Goal: Navigation & Orientation: Find specific page/section

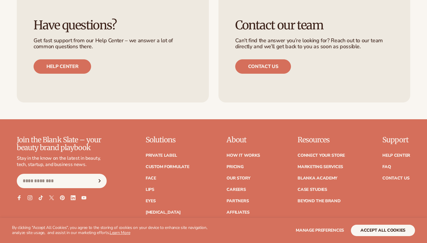
scroll to position [2366, 0]
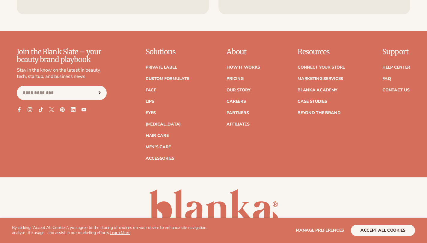
drag, startPoint x: 429, startPoint y: 94, endPoint x: 427, endPoint y: 223, distance: 129.4
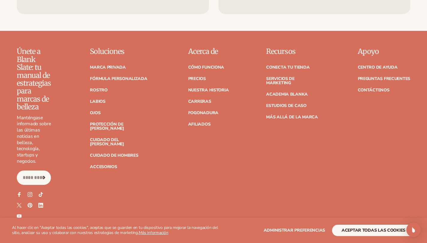
scroll to position [2464, 0]
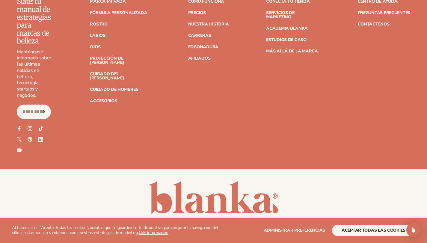
click at [195, 230] on font "Política de privacidad" at bounding box center [174, 233] width 53 height 6
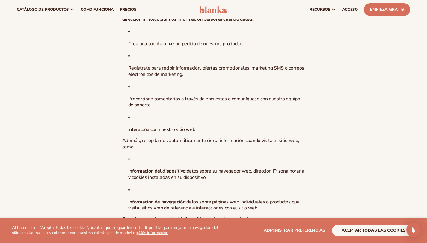
scroll to position [48, 0]
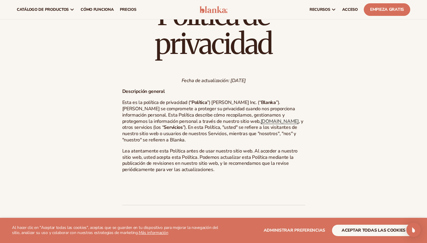
drag, startPoint x: 430, startPoint y: 24, endPoint x: 70, endPoint y: 29, distance: 359.2
click at [427, 32] on html "UTILIZAMOS COOKIES Al hacer clic en "Aceptar todas las cookies", aceptas que se…" at bounding box center [213, 73] width 427 height 243
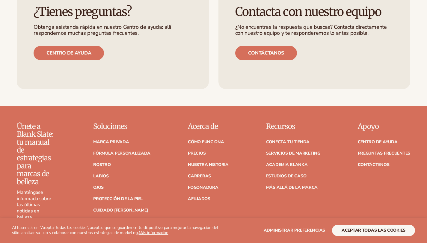
scroll to position [2514, 0]
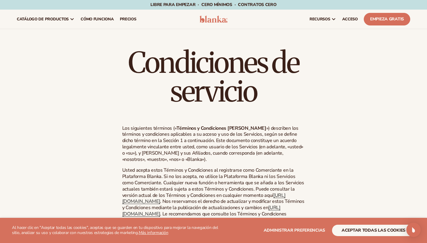
drag, startPoint x: 428, startPoint y: 11, endPoint x: 431, endPoint y: -26, distance: 37.6
click at [427, 0] on html "UTILIZAMOS COOKIES Al hacer clic en "Aceptar todas las cookies", aceptas que se…" at bounding box center [213, 121] width 427 height 243
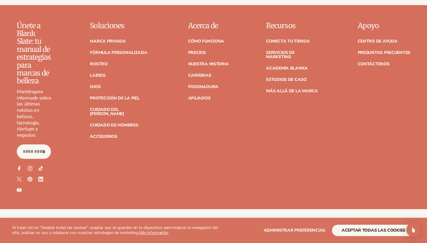
scroll to position [2455, 0]
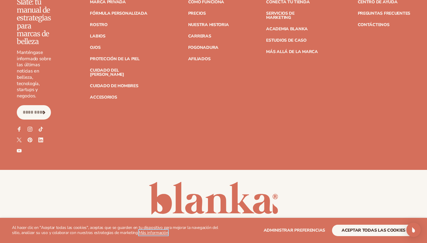
click at [157, 232] on font "Más información" at bounding box center [154, 233] width 30 height 6
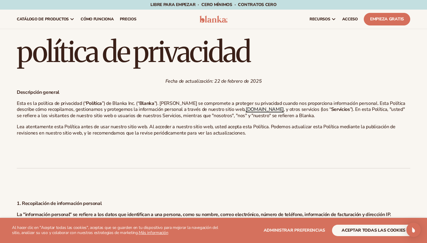
click at [246, 111] on font "[DOMAIN_NAME]" at bounding box center [265, 109] width 38 height 7
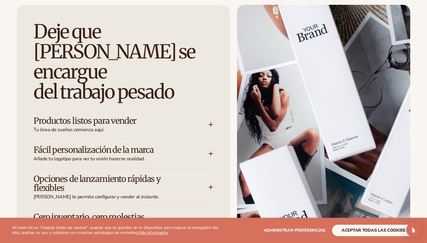
scroll to position [824, 0]
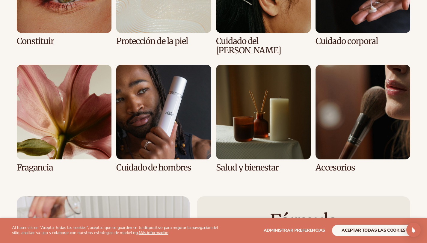
drag, startPoint x: 431, startPoint y: 36, endPoint x: 431, endPoint y: 141, distance: 104.8
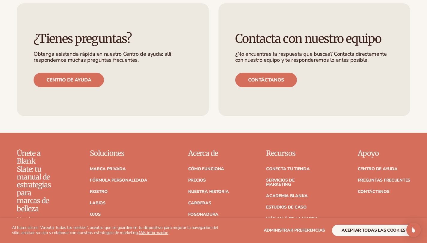
scroll to position [2405, 0]
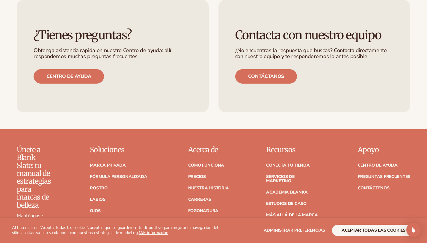
click at [213, 208] on font "Fogonadura" at bounding box center [203, 211] width 30 height 6
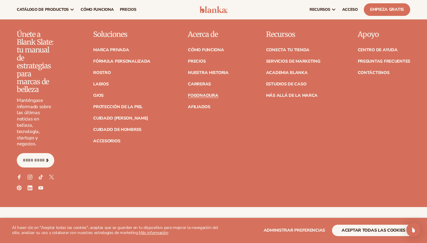
scroll to position [1041, 0]
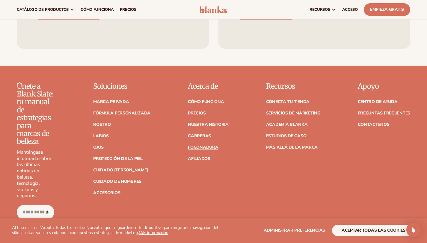
drag, startPoint x: 431, startPoint y: 22, endPoint x: 431, endPoint y: 203, distance: 181.2
click at [200, 122] on font "Nuestra historia" at bounding box center [208, 125] width 41 height 6
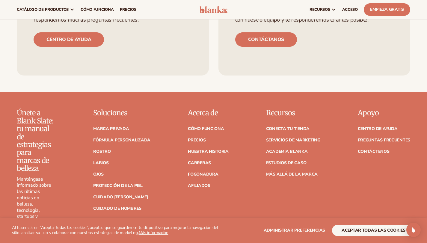
scroll to position [1548, 0]
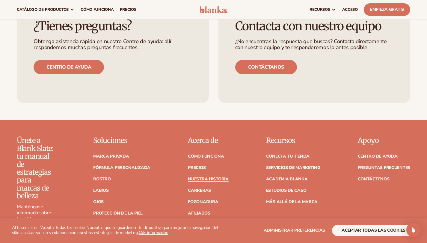
drag, startPoint x: 431, startPoint y: 15, endPoint x: 428, endPoint y: 204, distance: 189.3
click at [311, 231] on font "Administrar preferencias" at bounding box center [294, 230] width 61 height 6
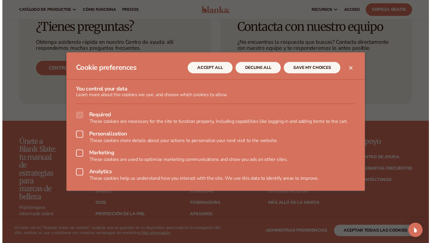
scroll to position [1549, 0]
